Goal: Task Accomplishment & Management: Manage account settings

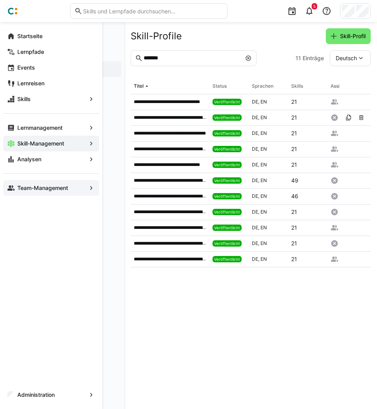
click at [14, 188] on eds-icon at bounding box center [11, 188] width 8 height 8
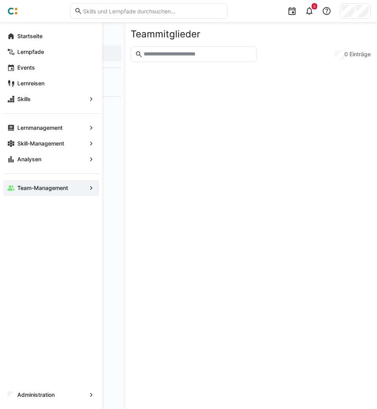
click at [0, 0] on app-navigation-label "Teammitglieder" at bounding box center [0, 0] width 0 height 0
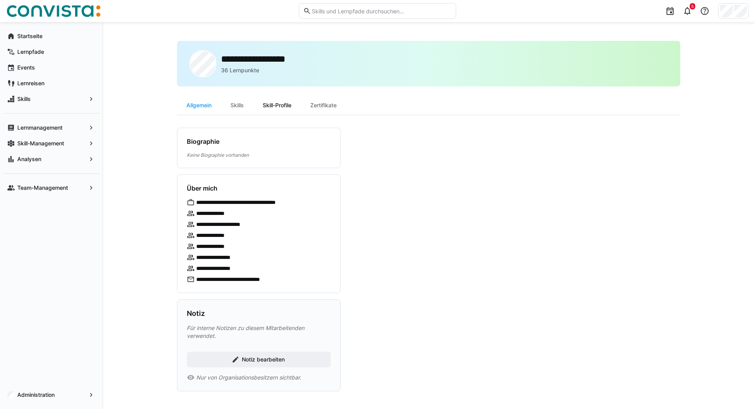
click at [277, 107] on div "Skill-Profile" at bounding box center [277, 105] width 48 height 19
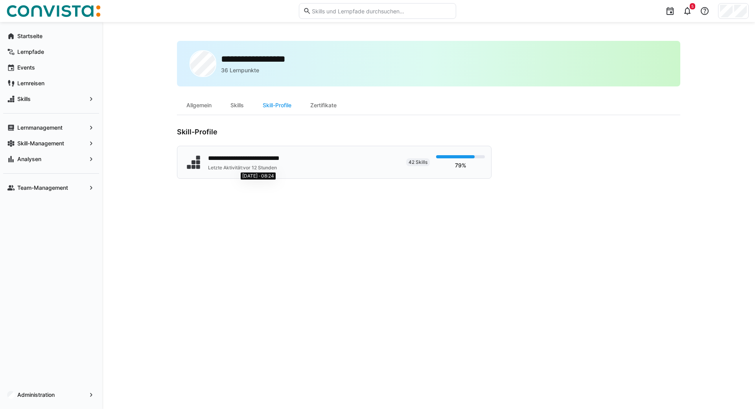
click at [256, 165] on span "vor 12 Stunden" at bounding box center [260, 168] width 34 height 6
click at [0, 0] on app-navigation-label "Administration" at bounding box center [0, 0] width 0 height 0
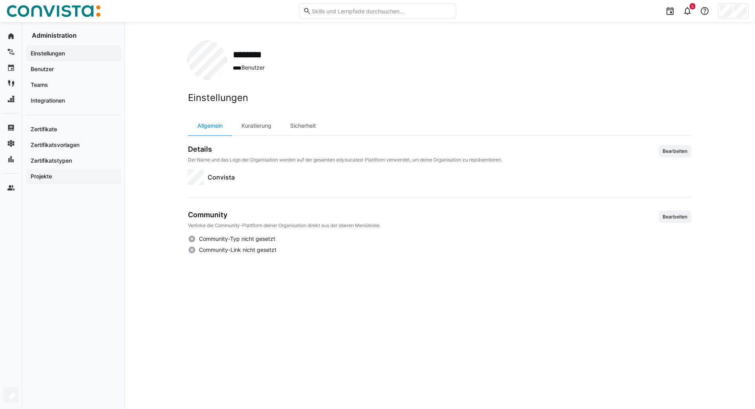
click at [61, 177] on span "Projekte" at bounding box center [74, 177] width 88 height 8
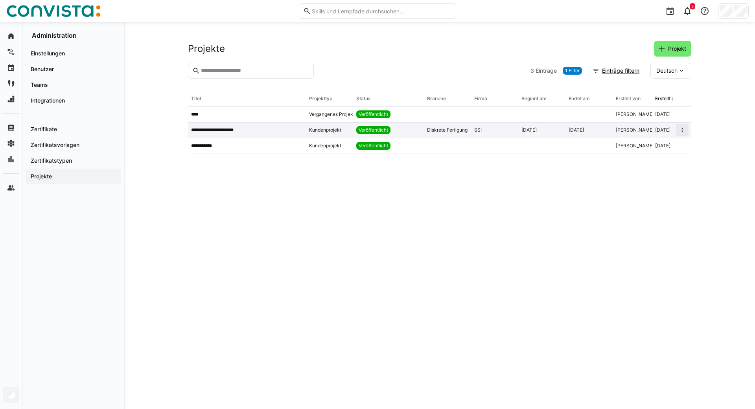
click at [318, 126] on div "Kundenprojekt" at bounding box center [329, 131] width 47 height 16
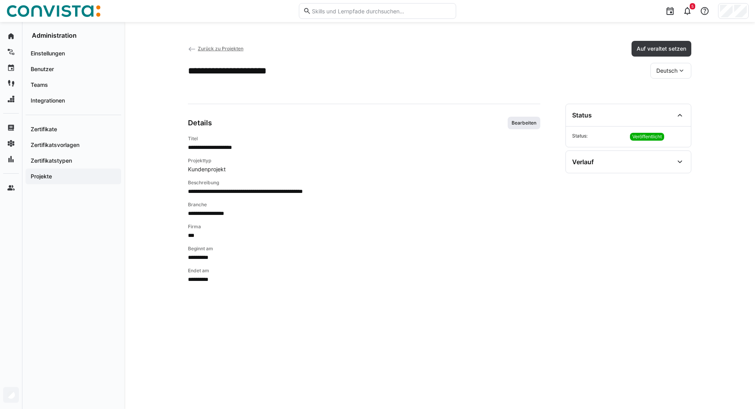
click at [524, 123] on span "Bearbeiten" at bounding box center [524, 123] width 26 height 6
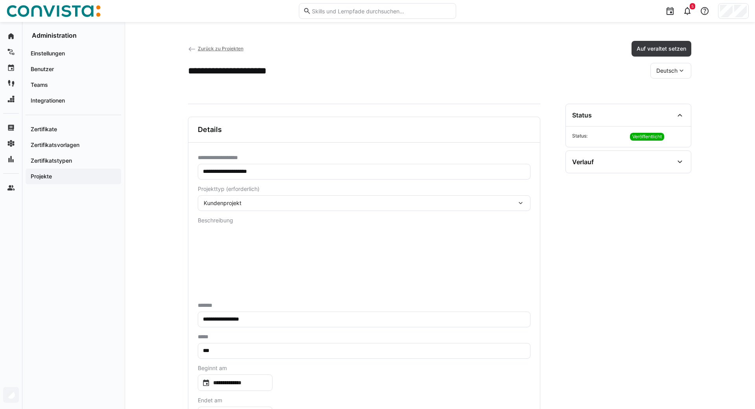
click at [675, 68] on span "Deutsch" at bounding box center [667, 71] width 21 height 8
click at [666, 105] on span "Englisch" at bounding box center [667, 108] width 21 height 8
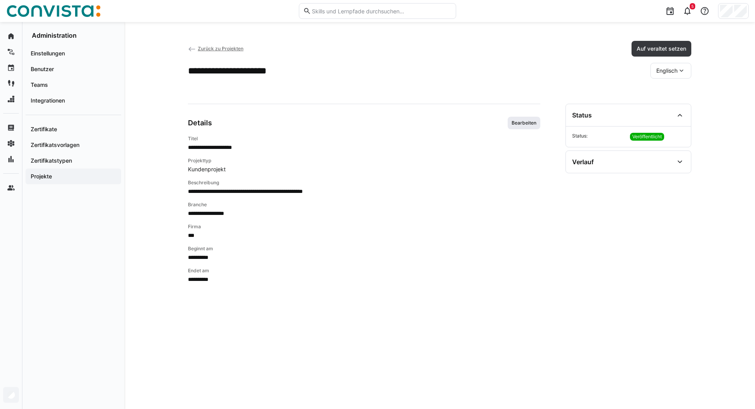
click at [529, 122] on span "Bearbeiten" at bounding box center [524, 123] width 26 height 6
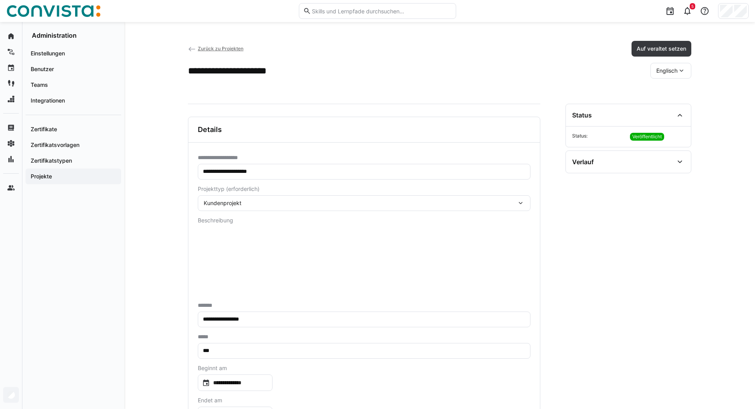
click at [331, 199] on div "Kundenprojekt" at bounding box center [364, 204] width 333 height 16
click at [277, 202] on div "Kundenprojekt" at bounding box center [360, 203] width 313 height 7
click at [523, 198] on div "Kundenprojekt" at bounding box center [364, 204] width 333 height 16
click at [619, 221] on section "**********" at bounding box center [629, 281] width 126 height 355
click at [516, 203] on div "Kundenprojekt" at bounding box center [360, 203] width 313 height 7
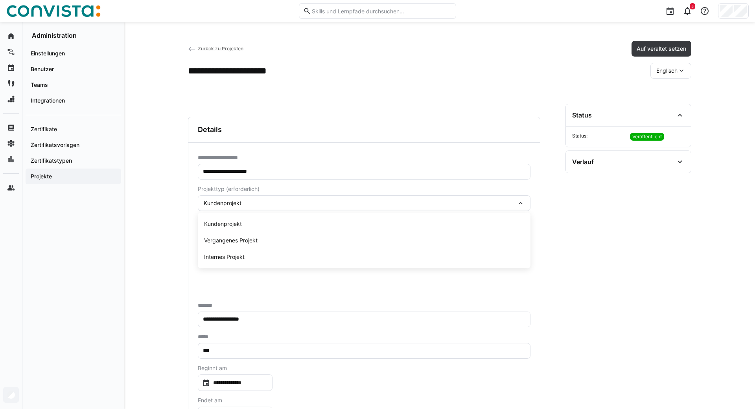
click at [624, 210] on section "**********" at bounding box center [629, 281] width 126 height 355
click at [223, 49] on span "Zurück zu Projekten" at bounding box center [221, 49] width 46 height 6
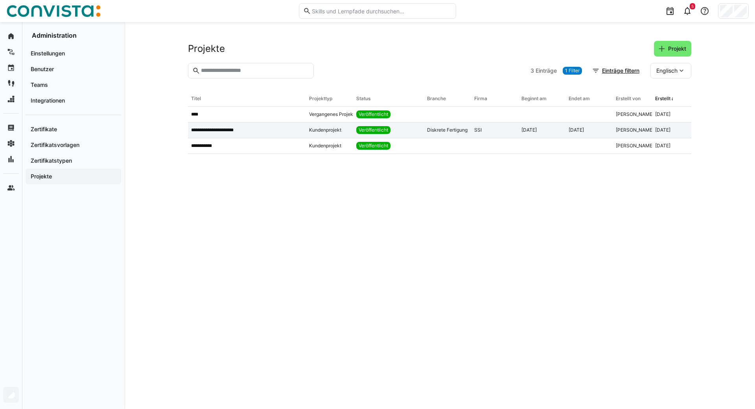
click at [227, 128] on p "**********" at bounding box center [219, 130] width 57 height 6
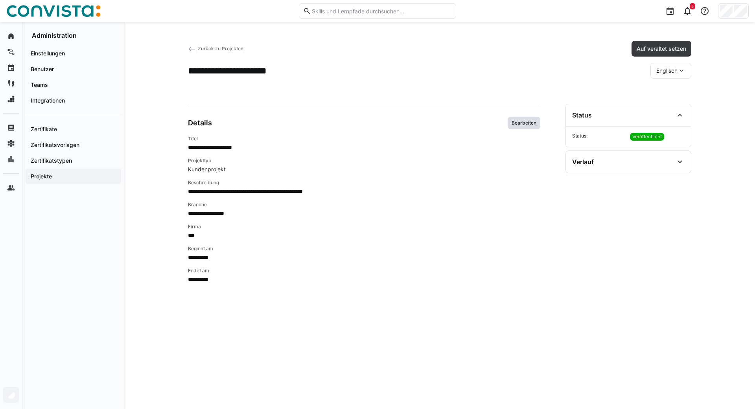
click at [526, 124] on span "Bearbeiten" at bounding box center [524, 123] width 26 height 6
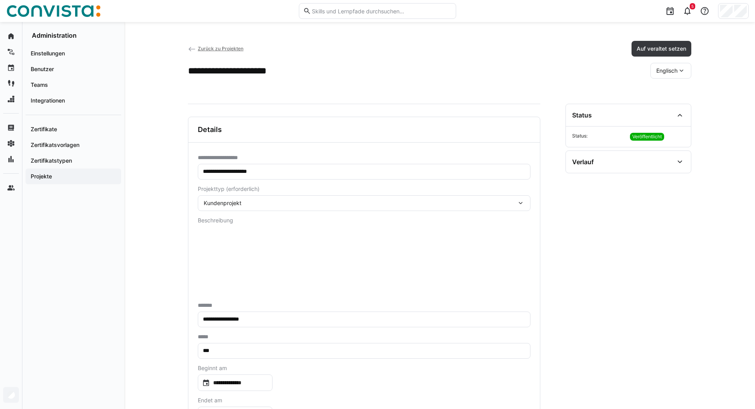
click at [517, 203] on eds-icon at bounding box center [521, 203] width 8 height 8
click at [617, 234] on section "**********" at bounding box center [629, 281] width 126 height 355
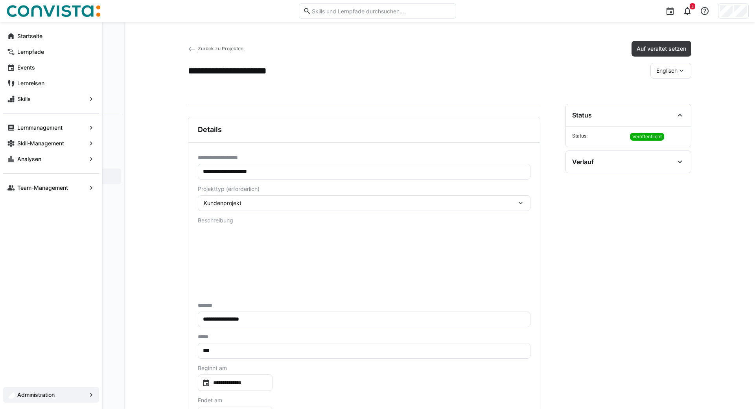
click at [10, 33] on eds-icon at bounding box center [11, 36] width 8 height 8
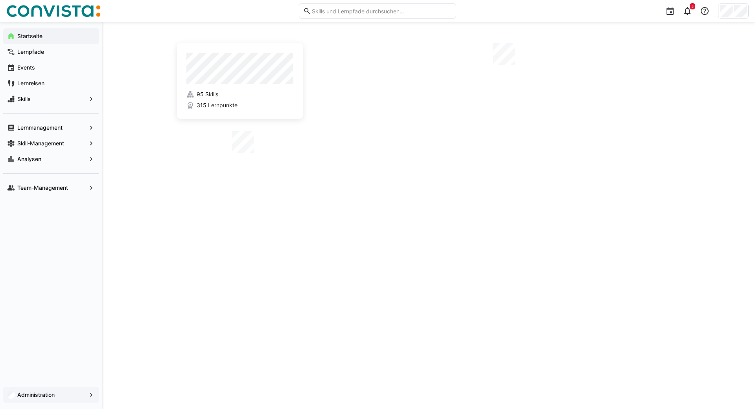
click at [44, 391] on span "Administration" at bounding box center [51, 395] width 70 height 8
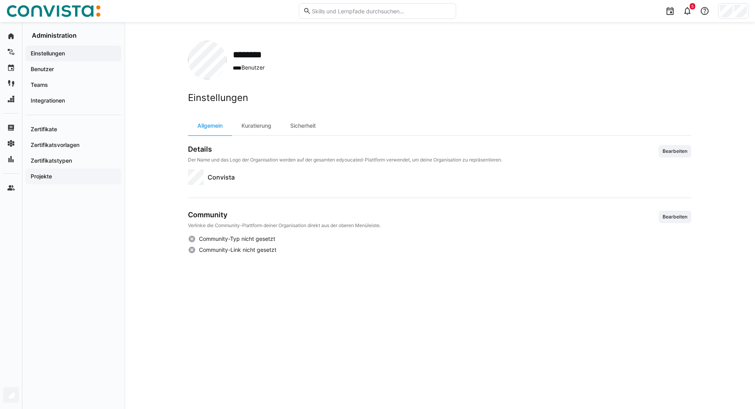
click at [0, 0] on app-navigation-label "Projekte" at bounding box center [0, 0] width 0 height 0
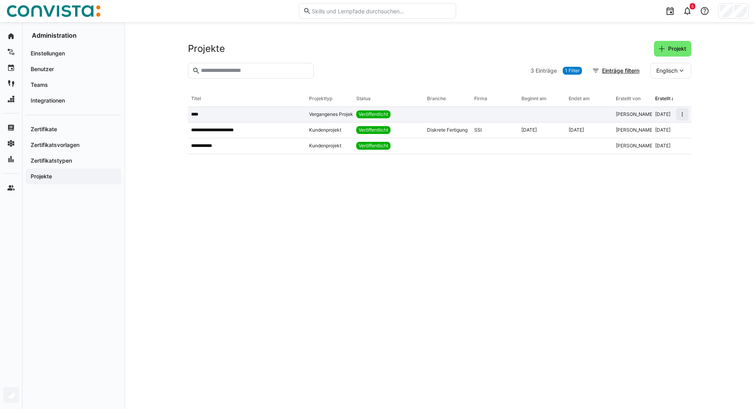
click at [336, 114] on span "Vergangenes Projekt" at bounding box center [332, 114] width 46 height 6
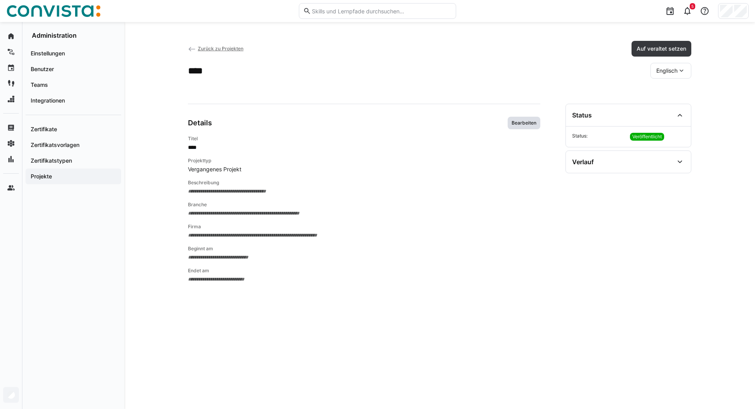
click at [529, 127] on span "Bearbeiten" at bounding box center [524, 123] width 33 height 13
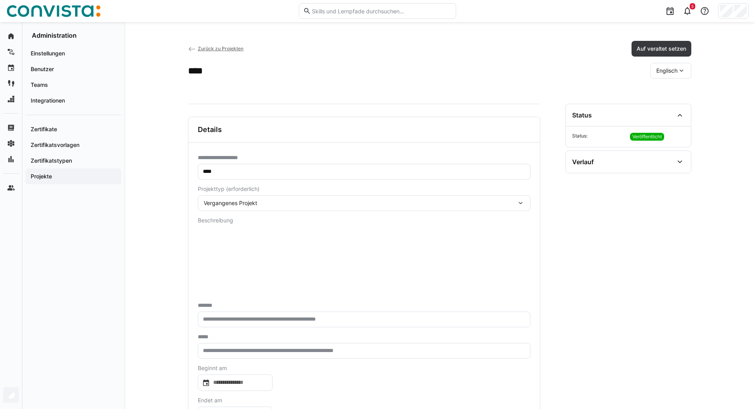
click at [523, 205] on eds-icon at bounding box center [521, 203] width 8 height 8
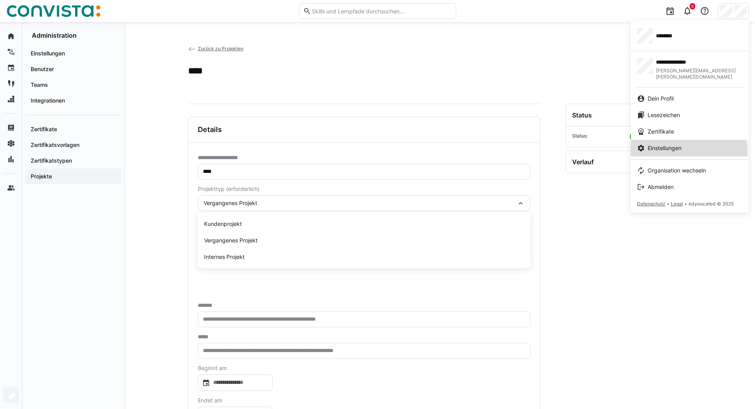
click at [660, 147] on link "Einstellungen" at bounding box center [690, 148] width 118 height 17
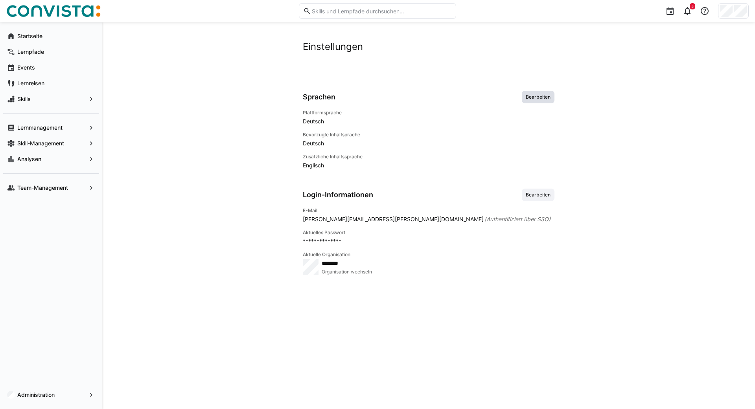
click at [535, 94] on span "Bearbeiten" at bounding box center [538, 97] width 26 height 6
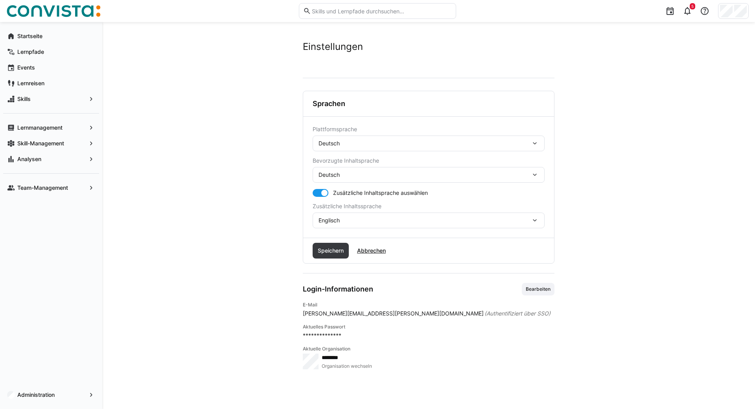
click at [352, 143] on div "Deutsch" at bounding box center [425, 143] width 212 height 7
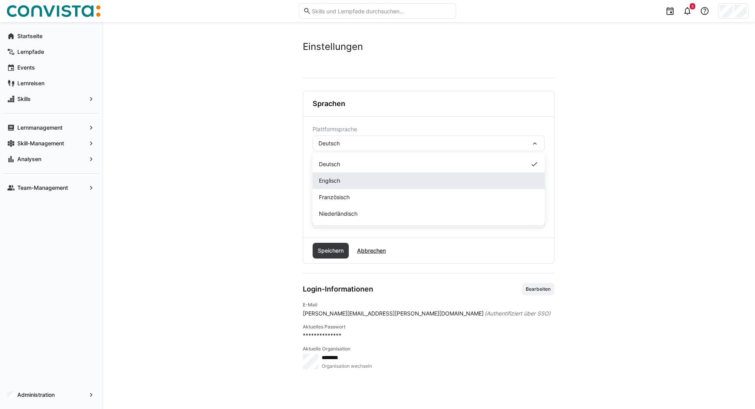
click at [335, 177] on div "Englisch" at bounding box center [429, 181] width 232 height 17
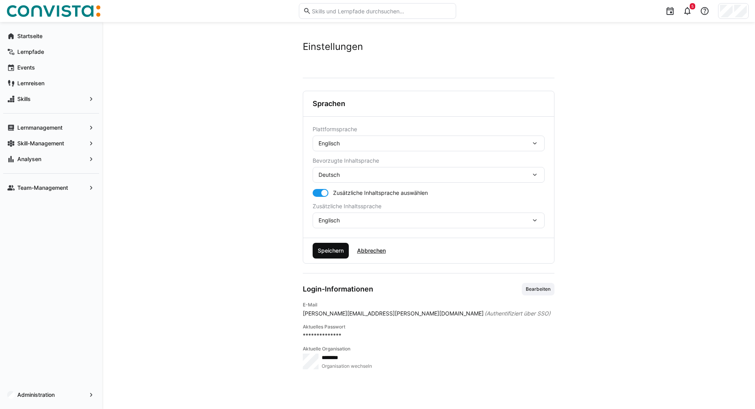
click at [325, 254] on span "Speichern" at bounding box center [331, 251] width 28 height 8
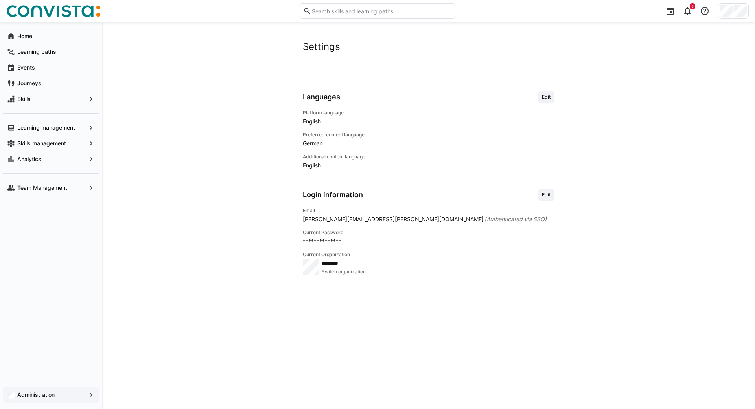
click at [0, 0] on app-navigation-label "Administration" at bounding box center [0, 0] width 0 height 0
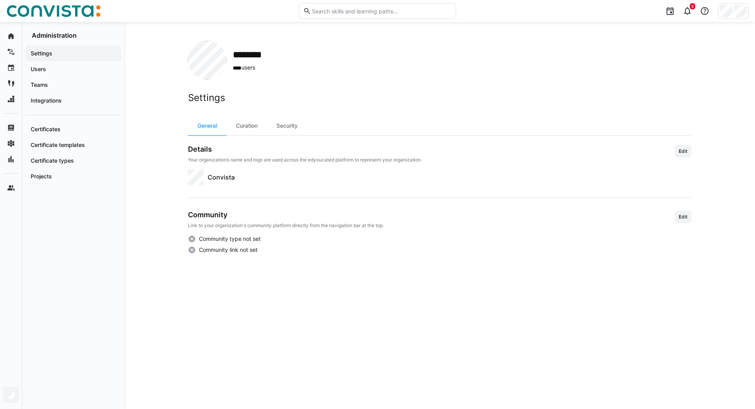
click at [143, 190] on div "******** **** users Settings General Curation Security Details Your organizatio…" at bounding box center [439, 215] width 631 height 387
click at [0, 0] on app-navigation-label "Projects" at bounding box center [0, 0] width 0 height 0
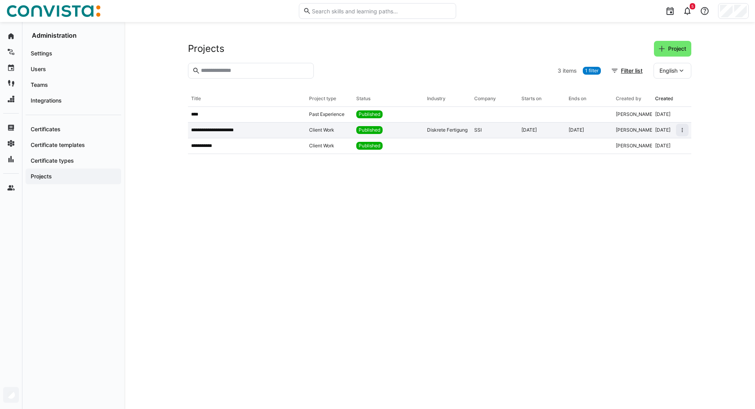
click at [247, 131] on p "**********" at bounding box center [219, 130] width 57 height 6
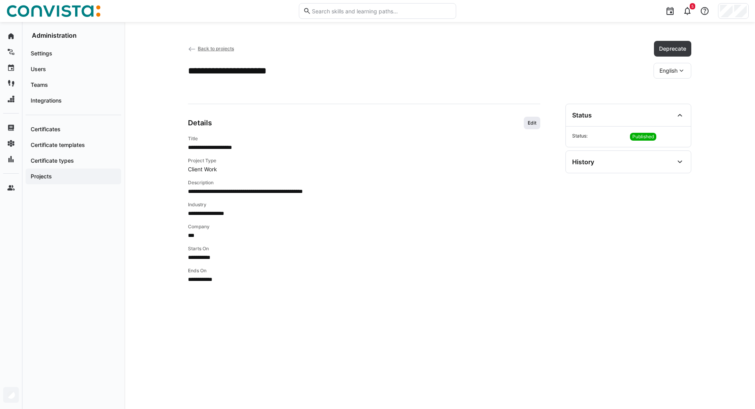
click at [530, 118] on span "Edit" at bounding box center [532, 123] width 17 height 13
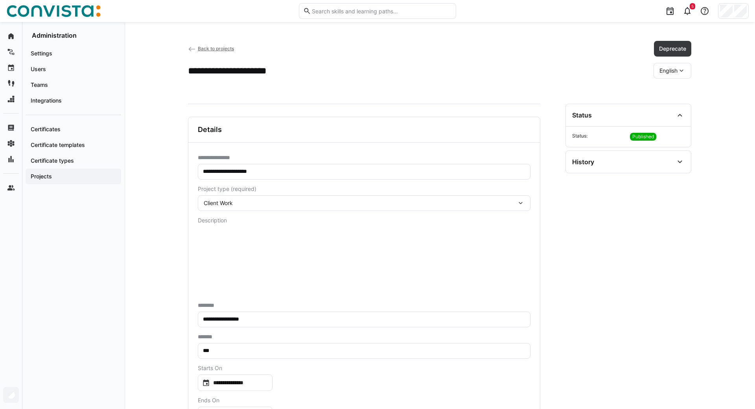
click at [356, 203] on div "Client Work" at bounding box center [360, 203] width 313 height 7
